Goal: Navigation & Orientation: Find specific page/section

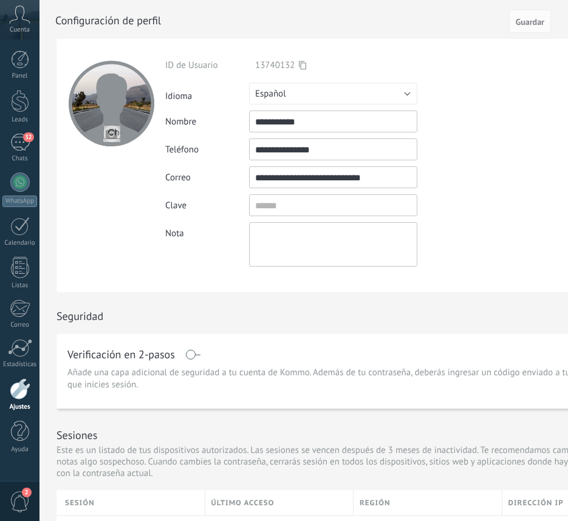
click at [17, 68] on div at bounding box center [20, 59] width 18 height 18
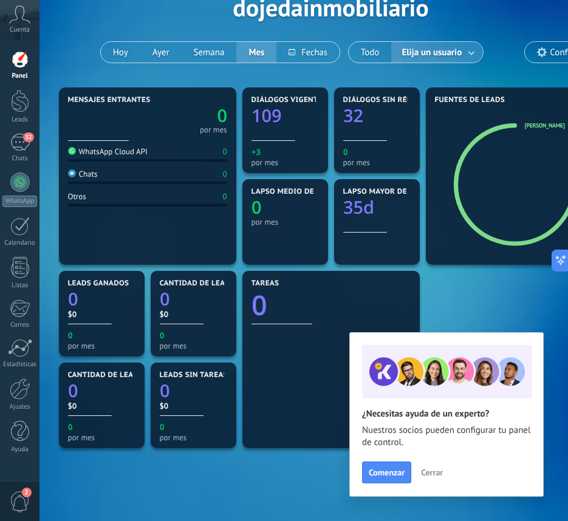
scroll to position [72, 0]
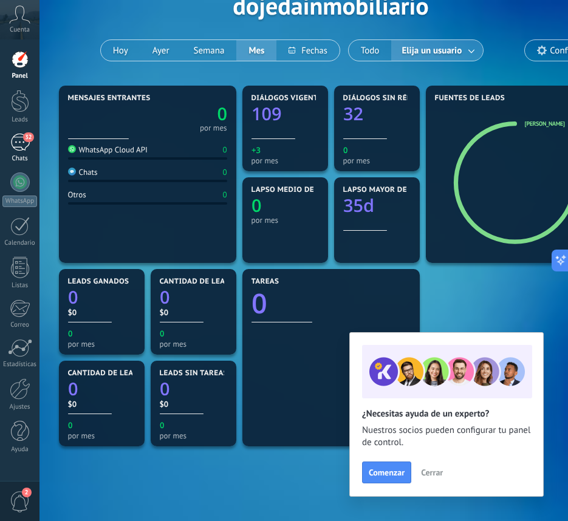
click at [18, 134] on div "32" at bounding box center [19, 143] width 19 height 18
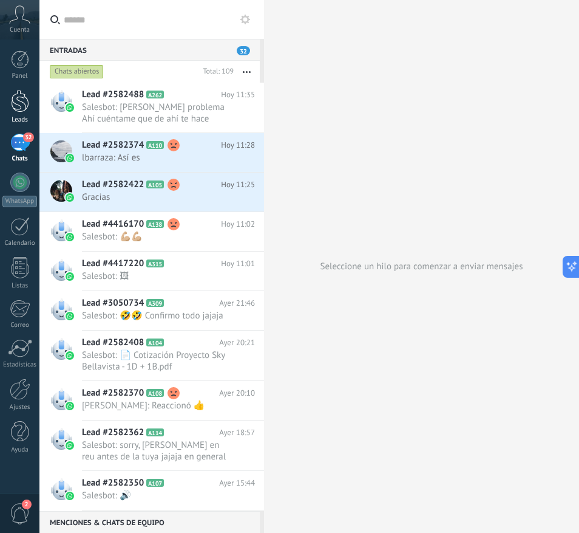
click at [22, 112] on div at bounding box center [20, 101] width 18 height 22
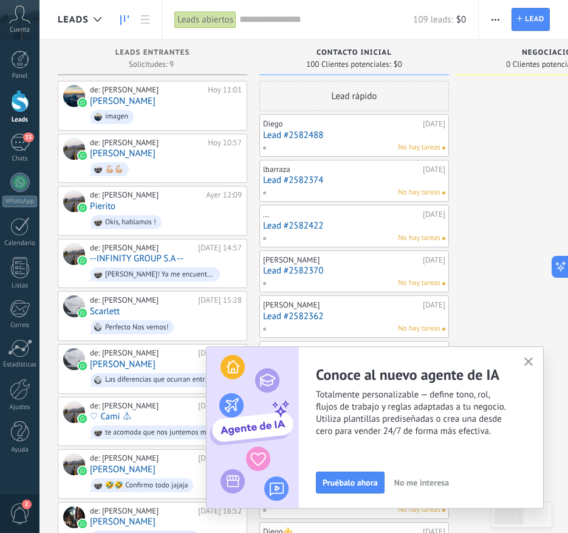
click at [528, 362] on use "button" at bounding box center [528, 361] width 9 height 9
